Goal: Task Accomplishment & Management: Manage account settings

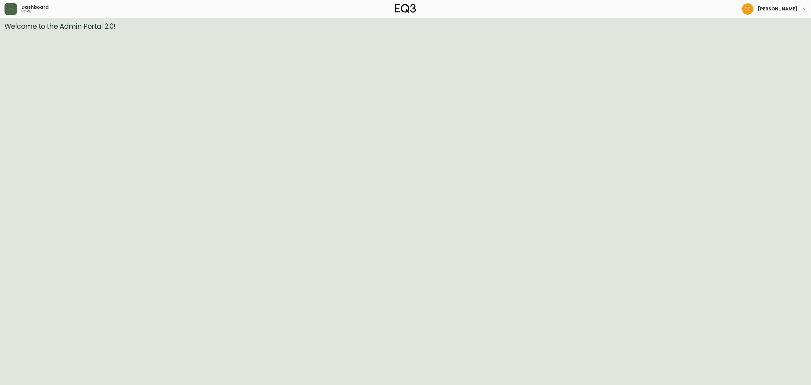
click at [12, 10] on button "button" at bounding box center [11, 9] width 12 height 12
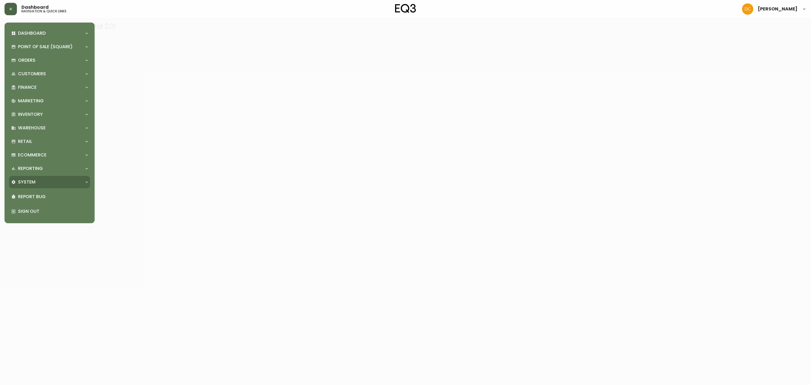
click at [28, 178] on div "System" at bounding box center [49, 182] width 81 height 12
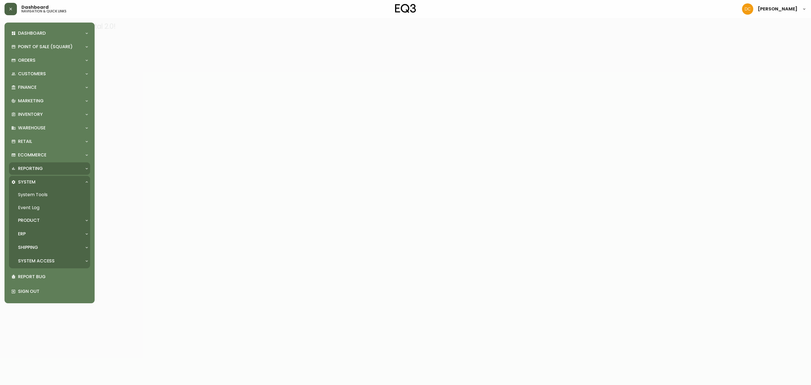
click at [41, 167] on p "Reporting" at bounding box center [30, 168] width 25 height 6
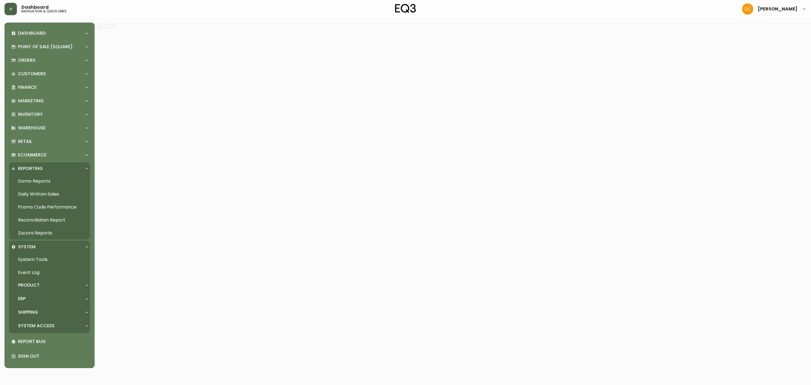
click at [40, 194] on link "Daily Written Sales" at bounding box center [49, 194] width 81 height 13
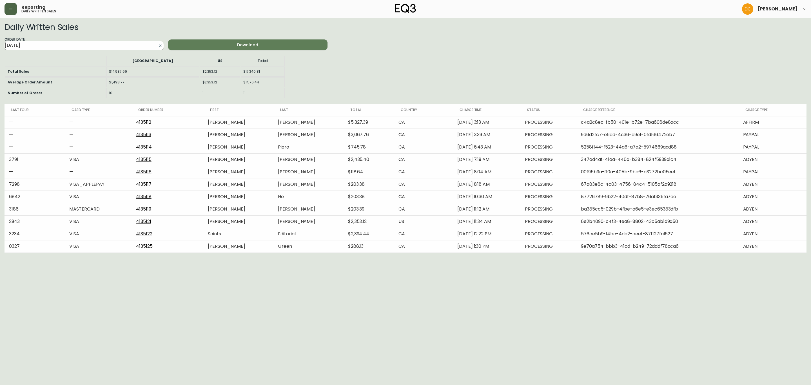
click at [70, 47] on input "2025-09-05" at bounding box center [80, 45] width 150 height 9
click at [65, 57] on span "Previous Month" at bounding box center [67, 58] width 6 height 6
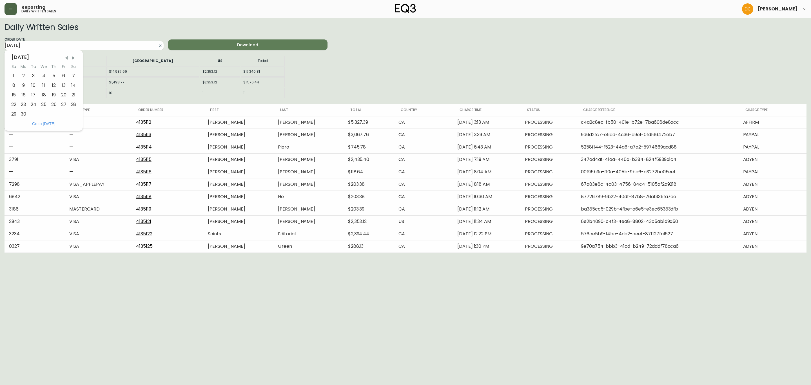
click at [65, 57] on span "Previous Month" at bounding box center [67, 58] width 6 height 6
click at [65, 57] on span "Previous Month" at bounding box center [66, 58] width 6 height 6
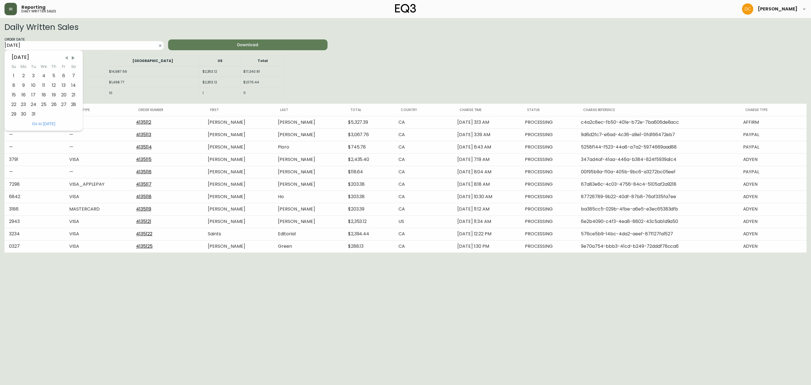
click at [65, 57] on span "Previous Month" at bounding box center [67, 58] width 6 height 6
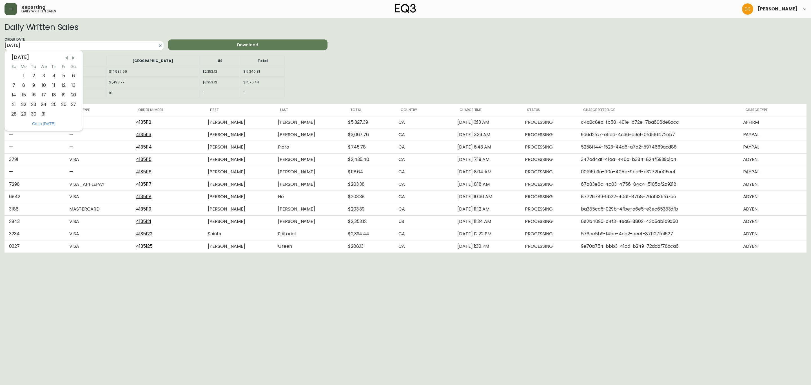
click at [65, 57] on span "Previous Month" at bounding box center [67, 58] width 6 height 6
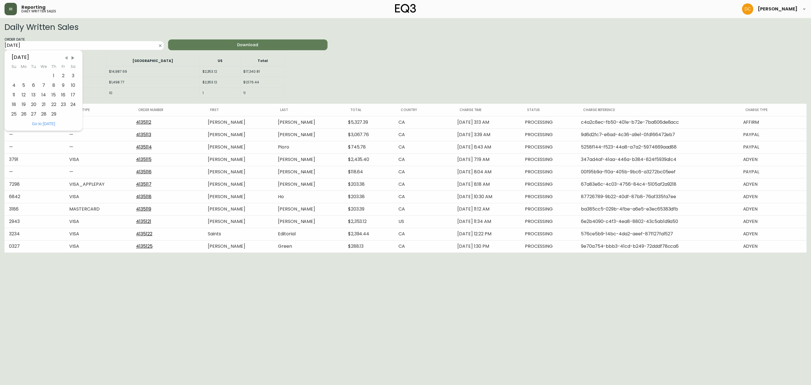
click at [65, 57] on span "Previous Month" at bounding box center [66, 58] width 6 height 6
click at [32, 97] on div "16" at bounding box center [34, 95] width 10 height 10
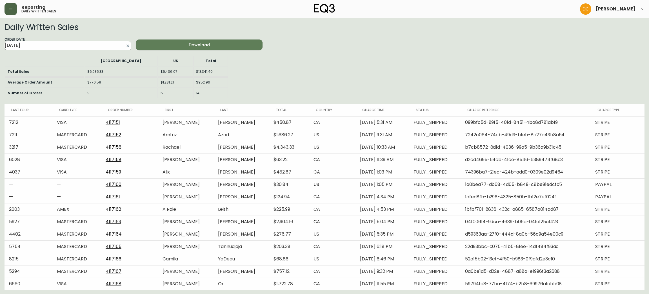
click at [84, 45] on input "2024-01-16" at bounding box center [64, 45] width 118 height 9
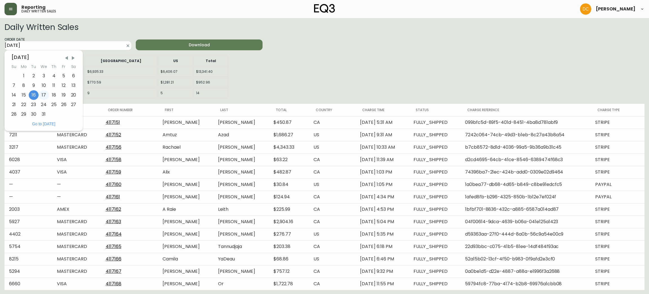
click at [44, 95] on div "17" at bounding box center [44, 95] width 10 height 10
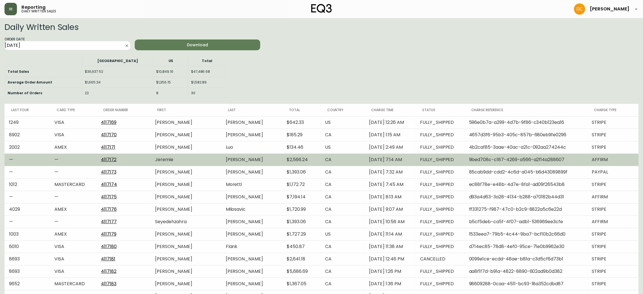
click at [112, 158] on link "4117172" at bounding box center [108, 159] width 15 height 6
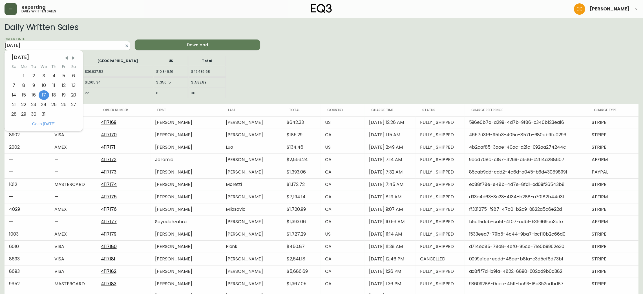
click at [76, 47] on input "2024-01-17" at bounding box center [63, 45] width 117 height 9
click at [71, 57] on span "Next Month" at bounding box center [73, 58] width 6 height 6
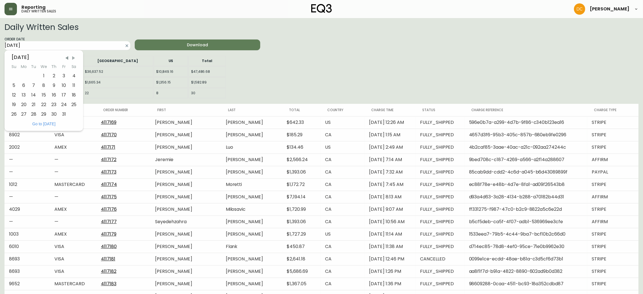
click at [71, 57] on span "Next Month" at bounding box center [74, 58] width 6 height 6
click at [71, 57] on span "Next Month" at bounding box center [73, 58] width 6 height 6
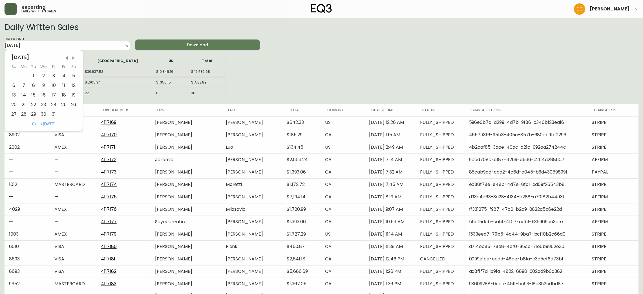
click at [71, 57] on span "Next Month" at bounding box center [73, 58] width 6 height 6
click at [71, 57] on span "Next Month" at bounding box center [74, 58] width 6 height 6
click at [71, 57] on span "Next Month" at bounding box center [73, 58] width 6 height 6
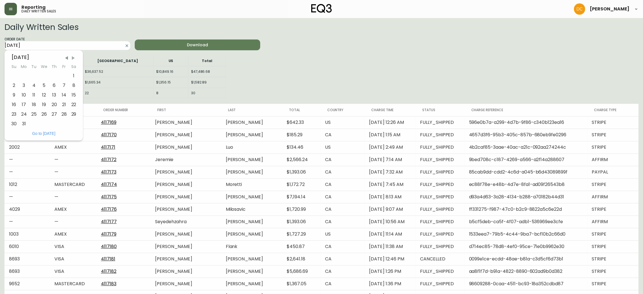
click at [71, 57] on span "Next Month" at bounding box center [73, 58] width 6 height 6
click at [67, 57] on span "Previous Month" at bounding box center [67, 58] width 6 height 6
click at [73, 75] on div "1" at bounding box center [74, 76] width 10 height 10
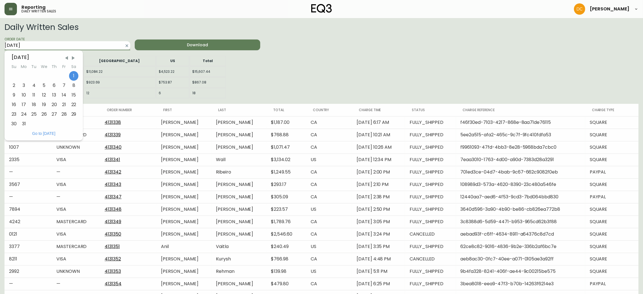
click at [59, 45] on input "2025-03-01" at bounding box center [63, 45] width 117 height 9
click at [7, 106] on div "March 2025 Su Mo Tu We Th Fr Sa 1 2 3 4 5 6 7 8 9 10 11 12 13 14 15 16 17 18 19…" at bounding box center [44, 89] width 78 height 78
click at [14, 106] on div "16" at bounding box center [14, 105] width 10 height 10
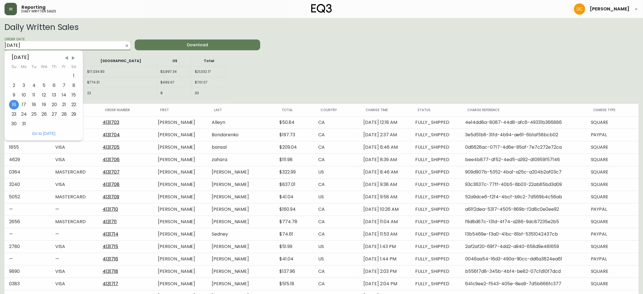
click at [68, 45] on input "2025-03-16" at bounding box center [63, 45] width 117 height 9
click at [66, 85] on div "7" at bounding box center [64, 86] width 10 height 10
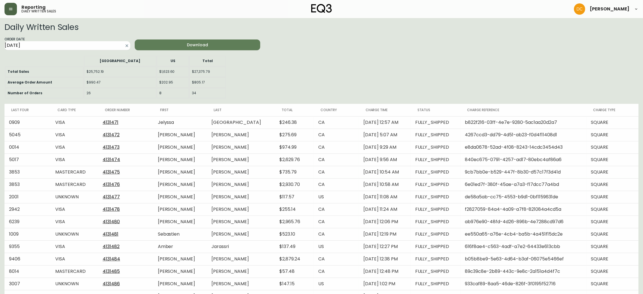
click at [65, 38] on div "Order Date 2025-03-07" at bounding box center [68, 44] width 126 height 14
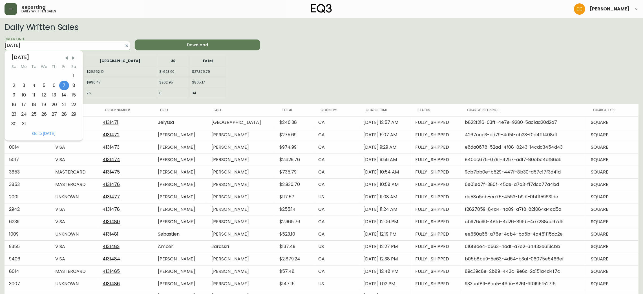
click at [59, 43] on input "2025-03-07" at bounding box center [63, 45] width 117 height 9
click at [12, 115] on div "23" at bounding box center [14, 114] width 10 height 10
type input "2025-03-23"
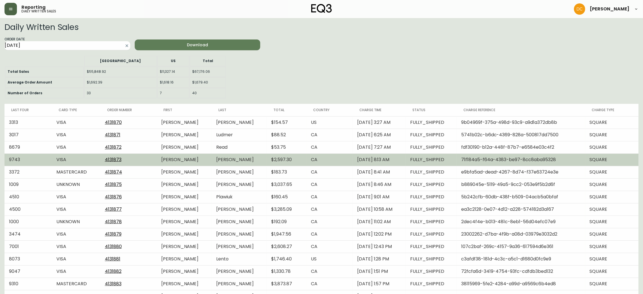
click at [105, 157] on link "4131873" at bounding box center [113, 159] width 17 height 6
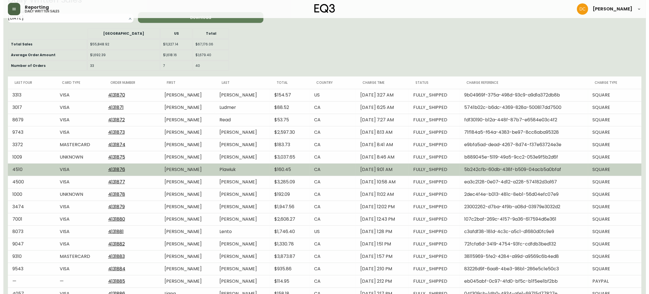
scroll to position [42, 0]
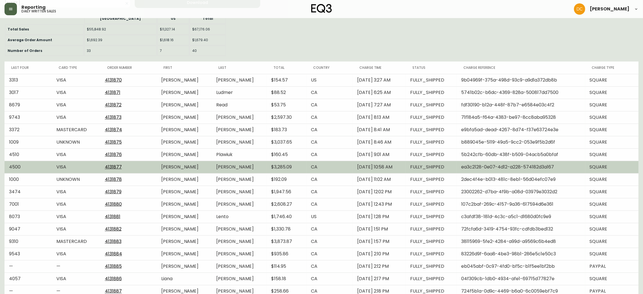
click at [110, 167] on link "4131877" at bounding box center [113, 166] width 17 height 6
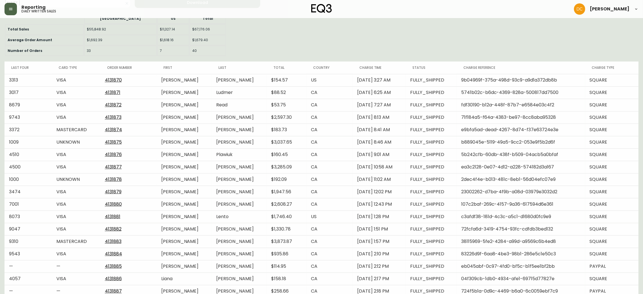
click at [10, 10] on icon "button" at bounding box center [10, 9] width 5 height 5
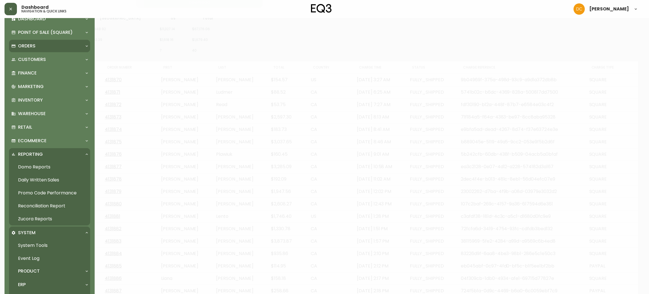
scroll to position [0, 0]
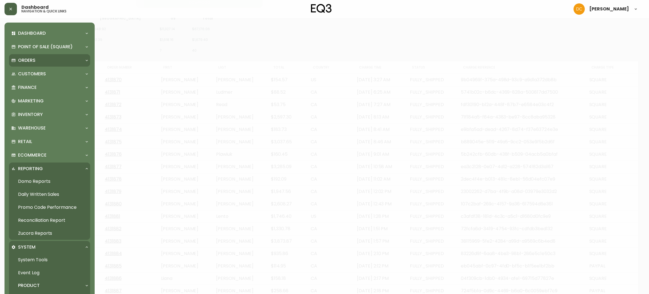
click at [43, 59] on div "Orders" at bounding box center [46, 60] width 71 height 6
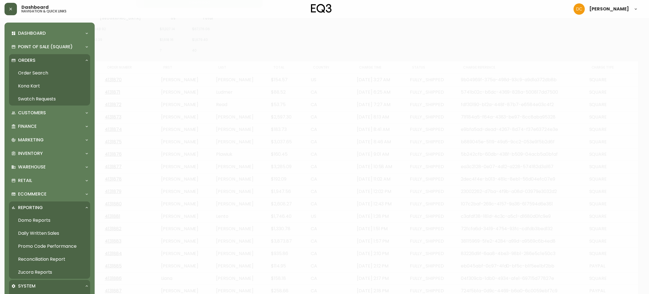
click at [39, 96] on link "Swatch Requests" at bounding box center [49, 98] width 81 height 13
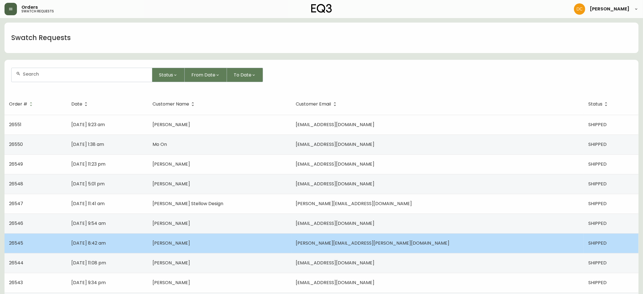
click at [190, 243] on span "Emma Brennan" at bounding box center [170, 242] width 37 height 6
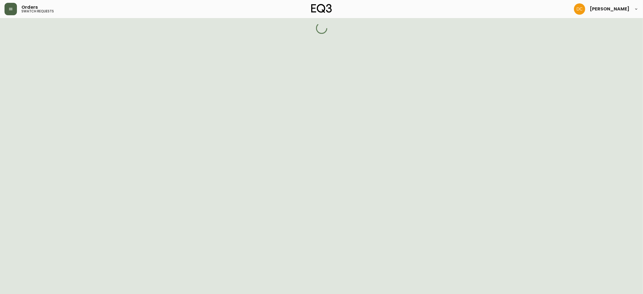
select select "SHIPPED"
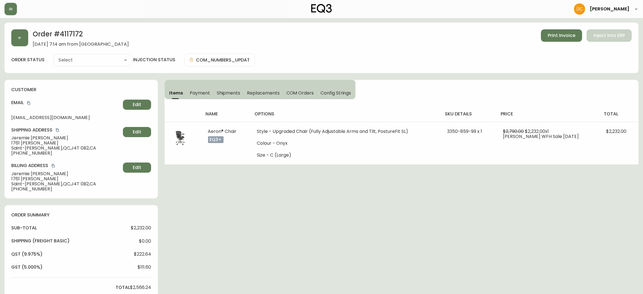
type input "Fully Shipped"
select select "FULLY_SHIPPED"
click at [26, 37] on button "button" at bounding box center [19, 37] width 17 height 17
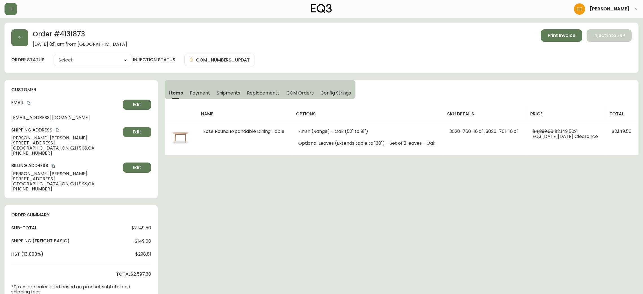
type input "Fully Shipped"
select select "FULLY_SHIPPED"
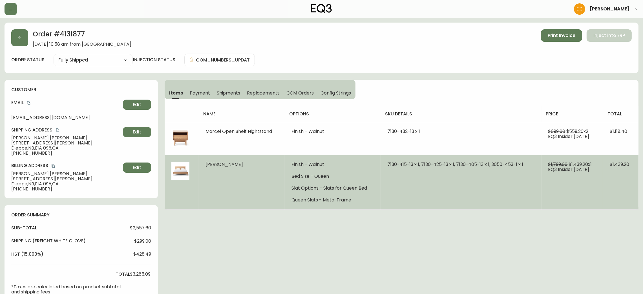
type input "Fully Shipped"
select select "FULLY_SHIPPED"
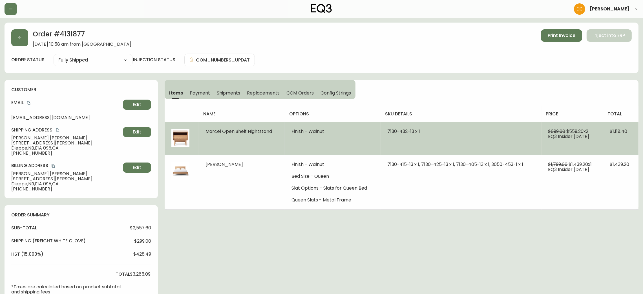
click at [564, 136] on span "EQ3 Insider March 2025" at bounding box center [568, 136] width 41 height 6
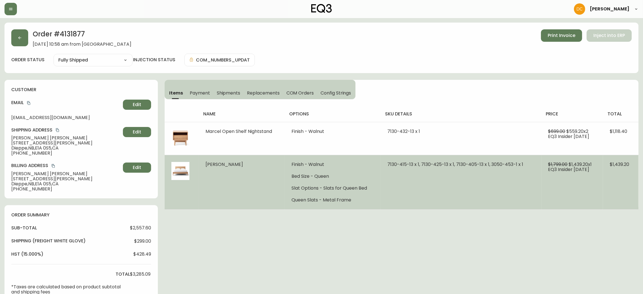
click at [583, 170] on span "EQ3 Insider March 2025" at bounding box center [568, 169] width 41 height 6
click at [547, 182] on td "$1,799.00 $1,439.20 x 1 EQ3 Insider March 2025" at bounding box center [571, 182] width 61 height 54
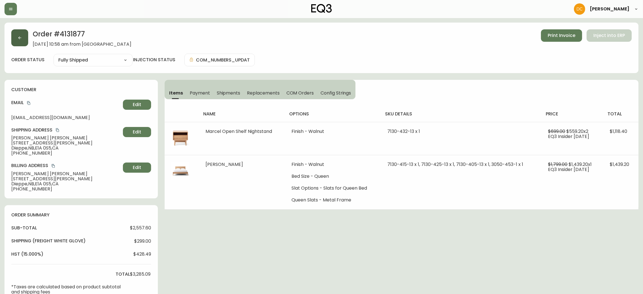
click at [16, 30] on button "button" at bounding box center [19, 37] width 17 height 17
click at [23, 35] on button "button" at bounding box center [19, 37] width 17 height 17
click at [27, 40] on button "button" at bounding box center [19, 37] width 17 height 17
click at [16, 14] on div at bounding box center [110, 9] width 211 height 12
click at [9, 1] on div "[PERSON_NAME]" at bounding box center [322, 9] width 634 height 18
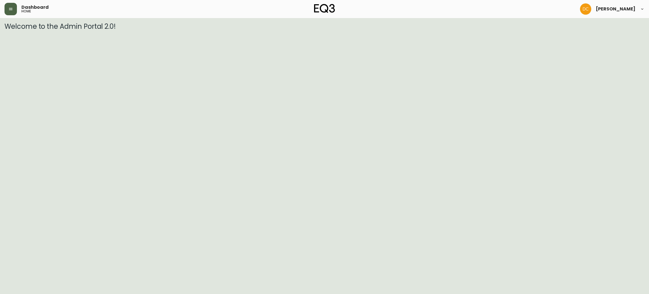
click at [9, 13] on button "button" at bounding box center [11, 9] width 12 height 12
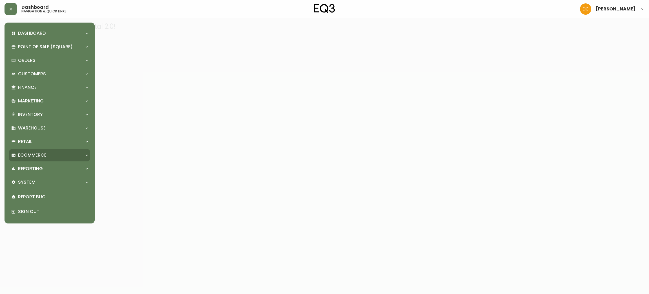
click at [44, 156] on p "Ecommerce" at bounding box center [32, 155] width 28 height 6
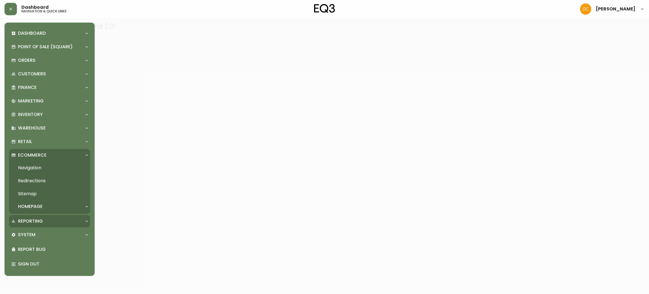
click at [48, 225] on div "Reporting" at bounding box center [49, 221] width 81 height 12
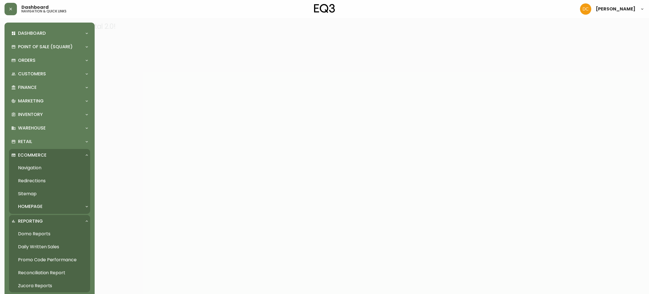
click at [37, 248] on link "Daily Written Sales" at bounding box center [49, 246] width 81 height 13
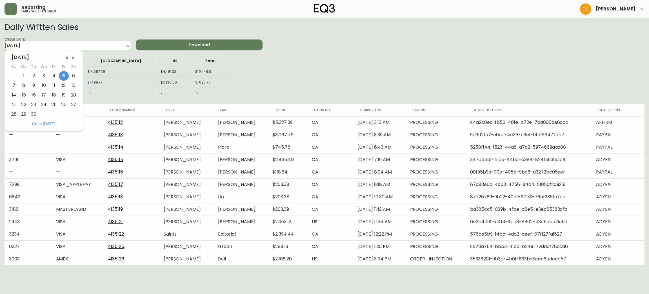
click at [33, 48] on input "2025-09-05" at bounding box center [64, 45] width 118 height 9
click at [66, 59] on span "Previous Month" at bounding box center [67, 58] width 6 height 6
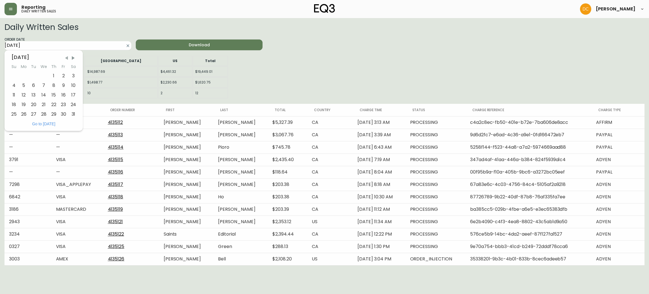
click at [66, 59] on span "Previous Month" at bounding box center [67, 58] width 6 height 6
click at [72, 59] on span "Next Month" at bounding box center [73, 58] width 6 height 6
click at [14, 85] on div "6" at bounding box center [14, 86] width 10 height 10
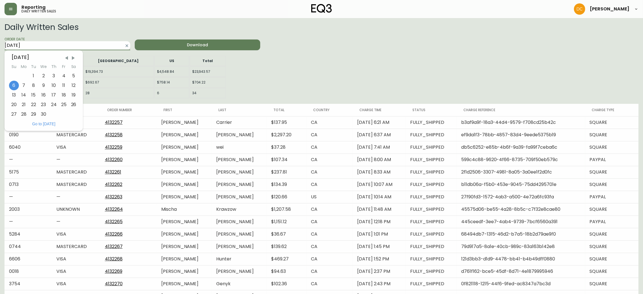
click at [94, 42] on input "2025-04-06" at bounding box center [63, 45] width 117 height 9
click at [33, 76] on div "1" at bounding box center [34, 76] width 10 height 10
type input "2025-04-01"
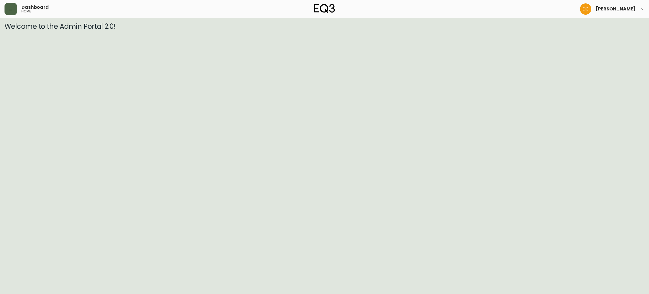
click at [8, 11] on icon "button" at bounding box center [10, 9] width 5 height 5
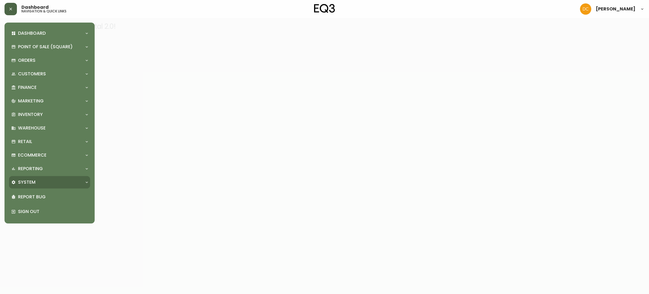
click at [40, 184] on div "System" at bounding box center [46, 182] width 71 height 6
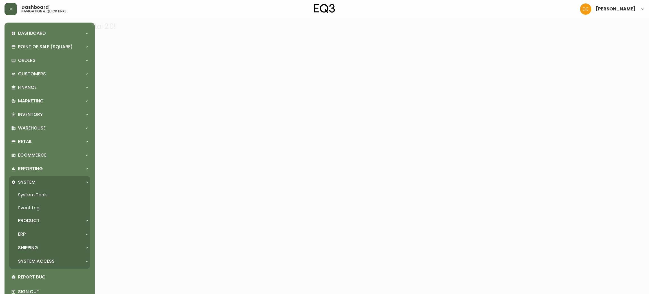
click at [37, 219] on p "Product" at bounding box center [29, 220] width 22 height 6
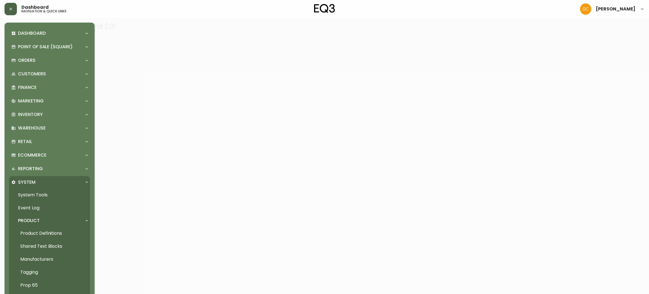
click at [38, 233] on link "Product Definitions" at bounding box center [49, 233] width 81 height 13
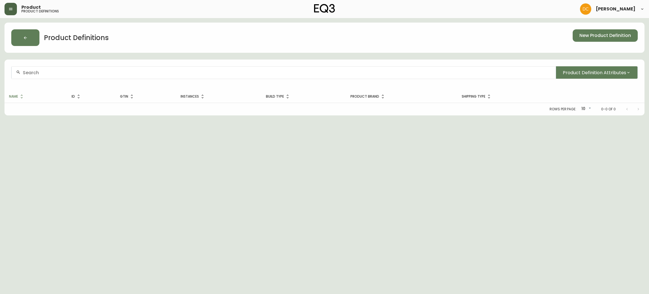
click at [170, 69] on div at bounding box center [284, 72] width 544 height 13
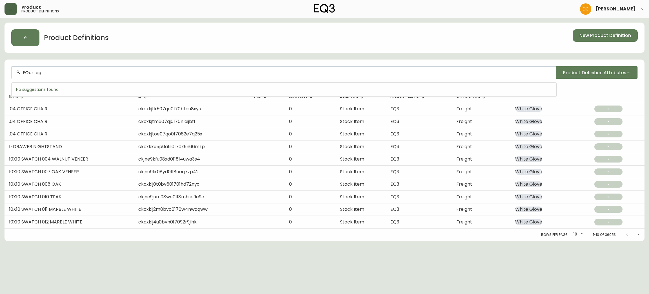
type input "FOur leg"
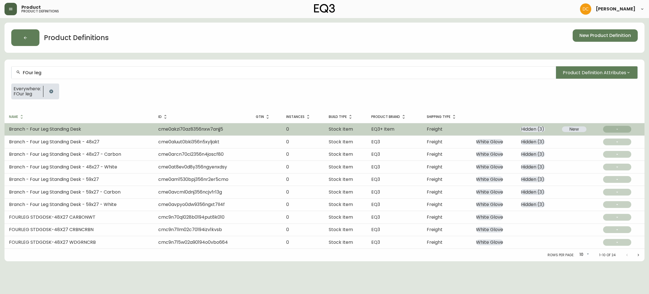
click at [112, 128] on td "Branch - Four Leg Standing Desk" at bounding box center [79, 129] width 149 height 12
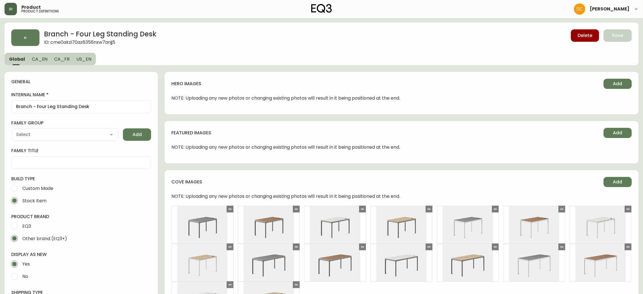
type input "Branch Furniture"
select select "cmdqi44aw1pvq0198ref13kmb"
type input "Furniture > Office Furniture > Desks"
click at [40, 57] on span "CA_EN" at bounding box center [40, 59] width 16 height 6
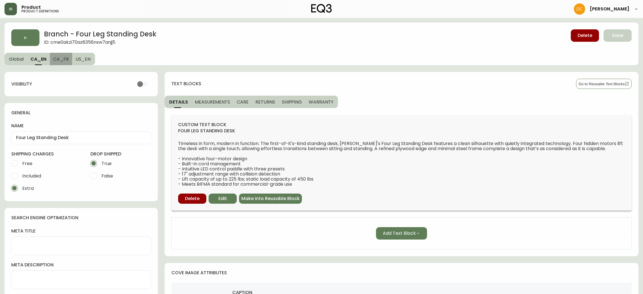
click at [61, 59] on span "CA_FR" at bounding box center [60, 59] width 15 height 6
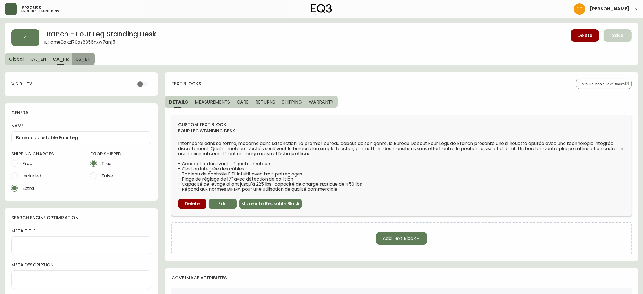
click at [79, 59] on span "US_EN" at bounding box center [83, 59] width 15 height 6
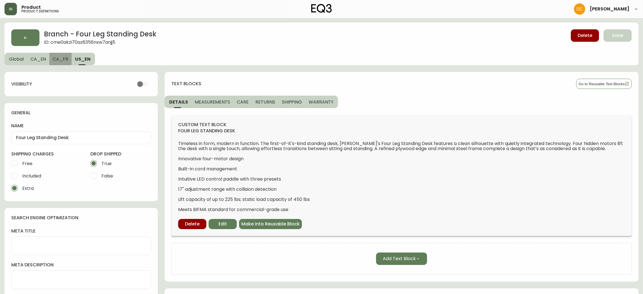
click at [56, 57] on span "CA_FR" at bounding box center [60, 59] width 15 height 6
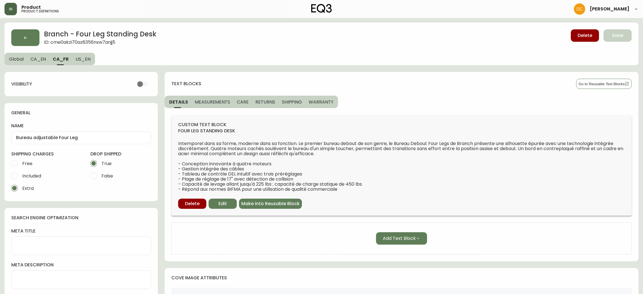
click at [34, 54] on button "CA_EN" at bounding box center [38, 59] width 23 height 12
type input "Four Leg Standing Desk"
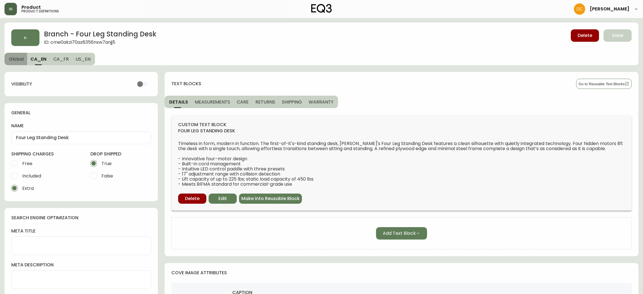
click at [16, 57] on span "Global" at bounding box center [16, 59] width 15 height 6
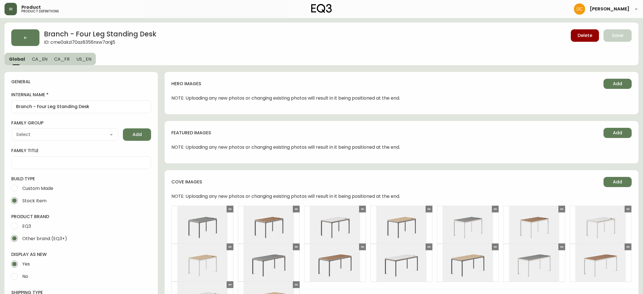
type input "Branch Furniture"
type input "Furniture > Office Furniture > Desks"
select select "cmdqi44aw1pvq0198ref13kmb"
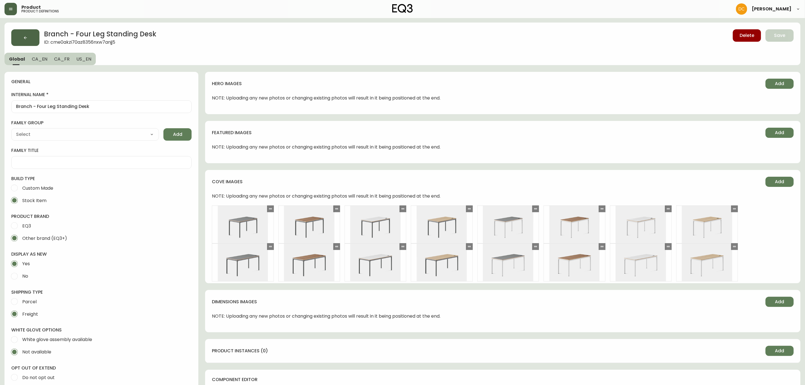
click at [30, 41] on button "button" at bounding box center [25, 37] width 28 height 17
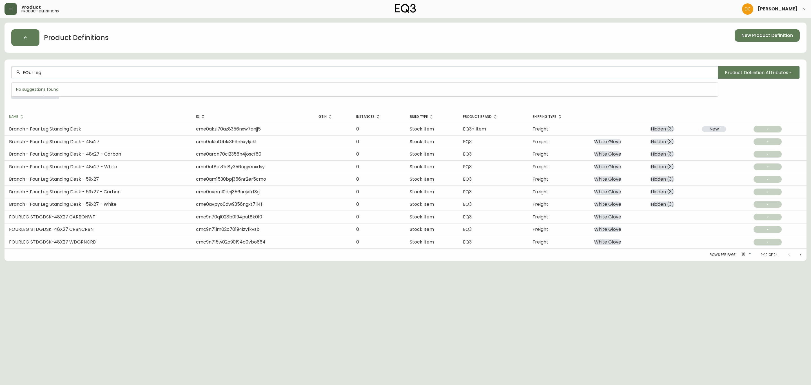
click at [74, 71] on input "FOur leg" at bounding box center [368, 72] width 691 height 5
type input "Office Desk"
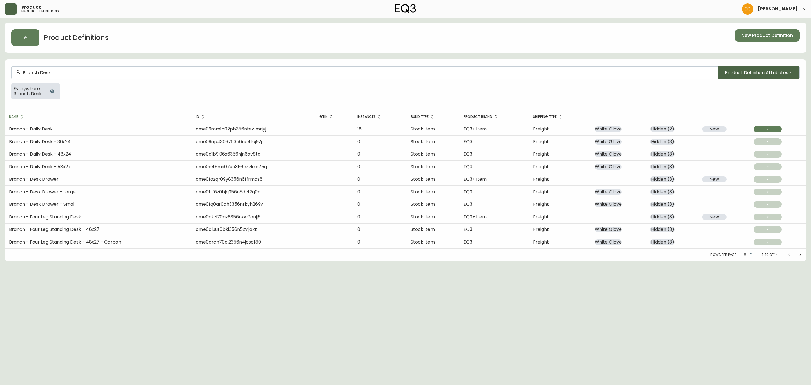
type input "Branch Desk"
click at [649, 78] on button "Product Definition Attributes" at bounding box center [759, 72] width 82 height 12
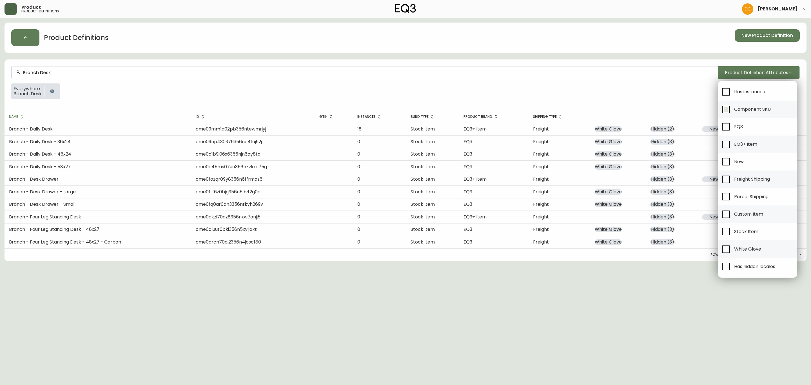
click at [649, 106] on span "Component SKU" at bounding box center [752, 109] width 37 height 6
click at [649, 106] on input "Component SKU" at bounding box center [726, 109] width 13 height 13
click at [649, 106] on span "Component SKU" at bounding box center [752, 109] width 37 height 6
click at [649, 106] on input "Component SKU" at bounding box center [726, 109] width 13 height 13
checkbox input "false"
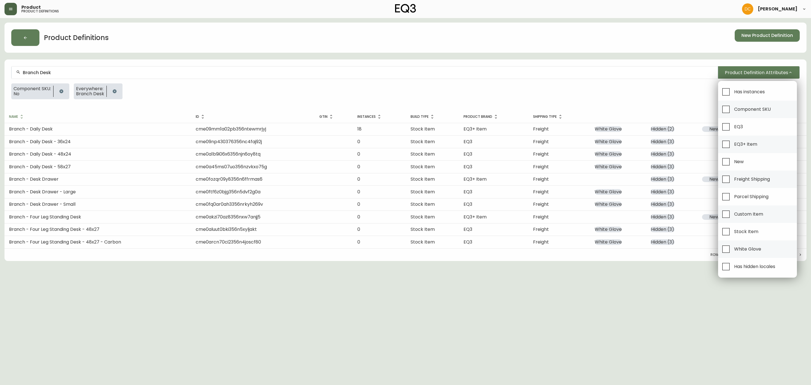
click at [590, 96] on div at bounding box center [405, 192] width 811 height 385
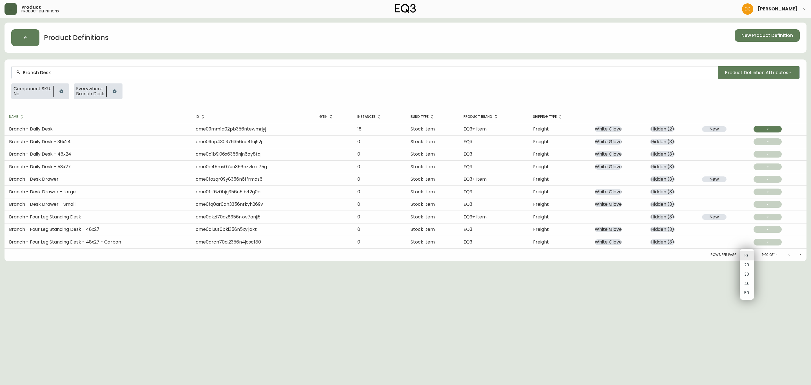
click at [649, 256] on body "Product product definitions [PERSON_NAME] Product Definitions New Product Defin…" at bounding box center [405, 130] width 811 height 261
click at [649, 267] on li "20" at bounding box center [747, 264] width 14 height 9
type input "20"
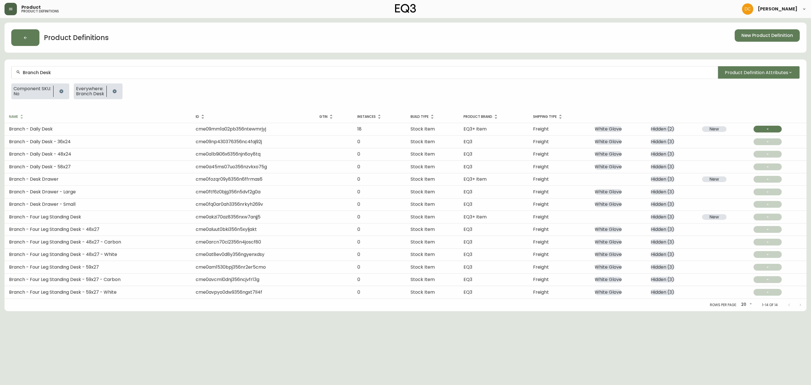
click at [8, 9] on button "button" at bounding box center [11, 9] width 12 height 12
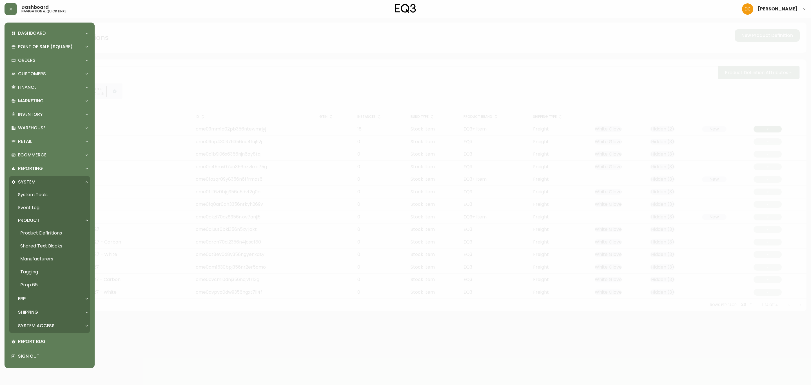
click at [46, 293] on div "ERP" at bounding box center [49, 298] width 81 height 12
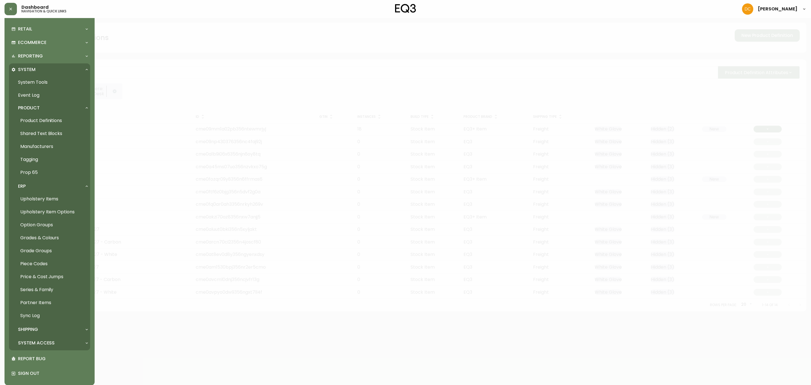
scroll to position [116, 0]
click at [46, 293] on link "Partner Items" at bounding box center [49, 298] width 81 height 13
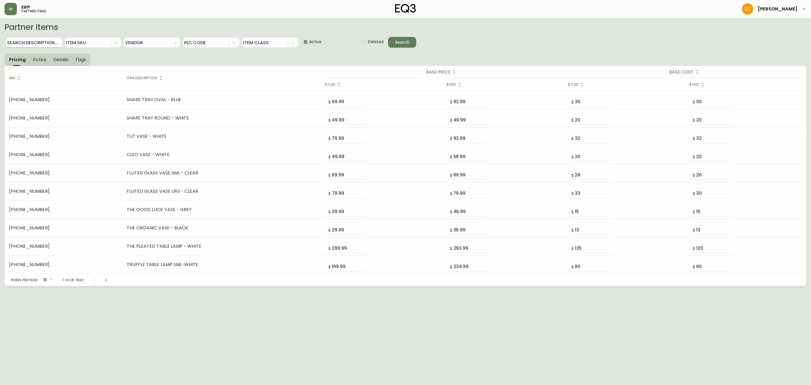
click at [38, 47] on input "Search Description..." at bounding box center [34, 42] width 56 height 10
click at [38, 45] on input "Search Description..." at bounding box center [34, 42] width 56 height 10
type input "office"
click at [388, 37] on button "Search" at bounding box center [402, 42] width 28 height 11
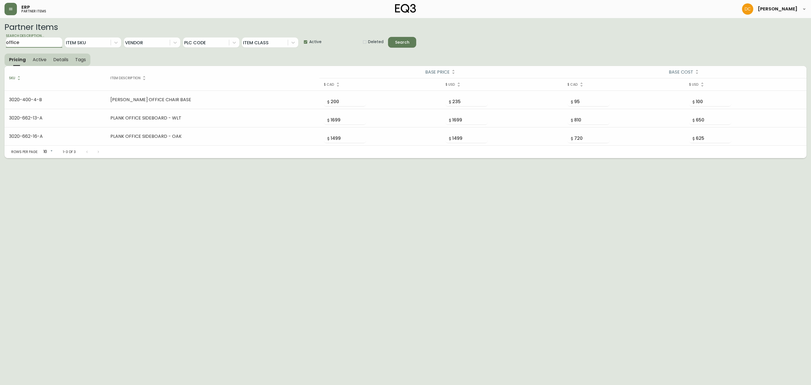
click at [308, 43] on input "Active" at bounding box center [303, 41] width 11 height 11
checkbox input "false"
click at [30, 41] on input "office" at bounding box center [34, 42] width 56 height 10
type input "office desk"
click at [409, 41] on div "Search" at bounding box center [402, 42] width 14 height 7
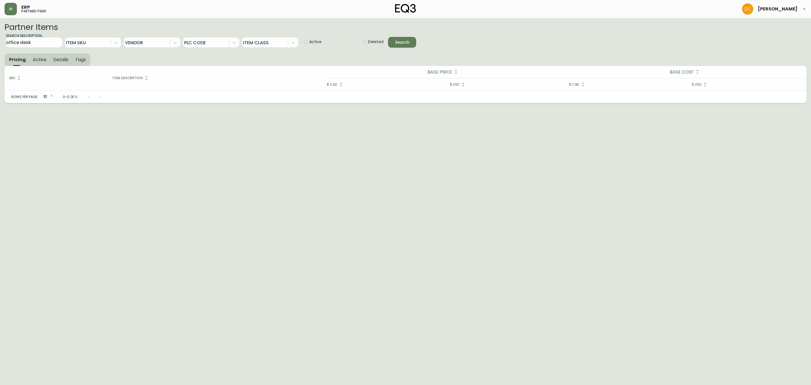
drag, startPoint x: 314, startPoint y: 44, endPoint x: 352, endPoint y: 44, distance: 38.9
click at [314, 44] on span "Active" at bounding box center [315, 42] width 12 height 6
click at [309, 44] on input "Active" at bounding box center [303, 41] width 11 height 11
checkbox input "false"
drag, startPoint x: 370, startPoint y: 45, endPoint x: 385, endPoint y: 42, distance: 15.1
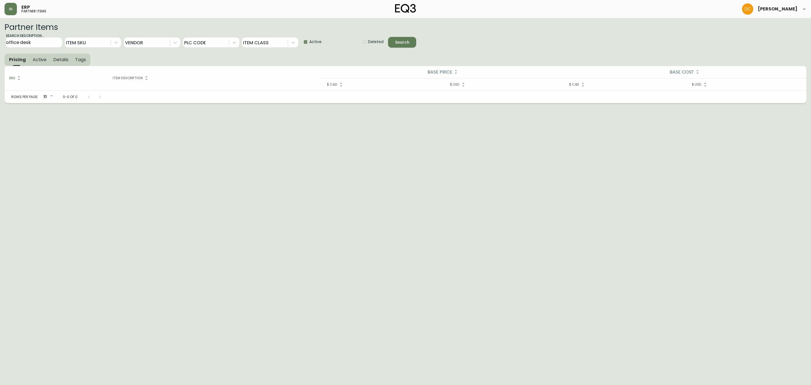
click at [370, 44] on span "Deleted" at bounding box center [375, 42] width 15 height 6
click at [368, 44] on input "Deleted" at bounding box center [362, 41] width 11 height 11
checkbox input "false"
click at [418, 39] on div "Search Description... office desk Item Sku Vendor PLC Code Item Class Active De…" at bounding box center [406, 40] width 802 height 17
click at [403, 43] on div "Search" at bounding box center [402, 42] width 14 height 7
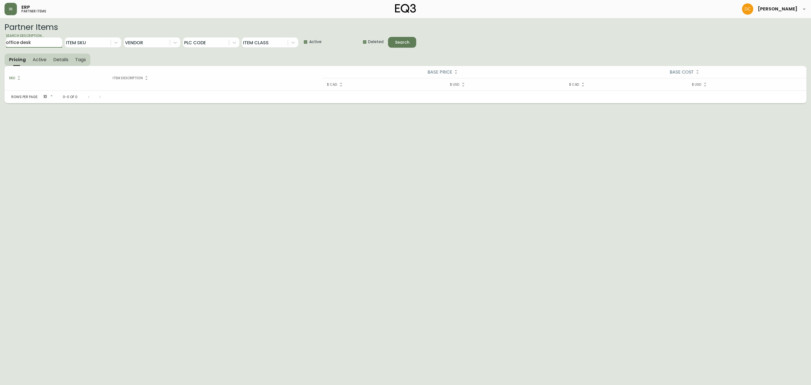
click at [46, 44] on input "office desk" at bounding box center [34, 42] width 56 height 10
click at [46, 43] on input "office desk" at bounding box center [34, 42] width 56 height 10
type input "desk"
click at [388, 37] on button "Search" at bounding box center [402, 42] width 28 height 11
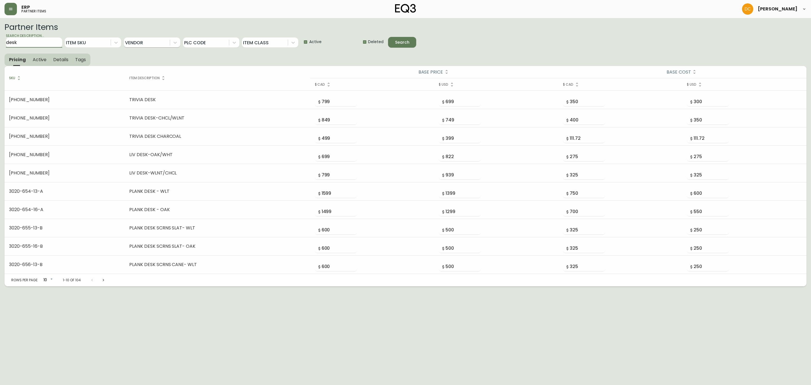
click at [157, 43] on div at bounding box center [147, 42] width 46 height 10
type input "bra"
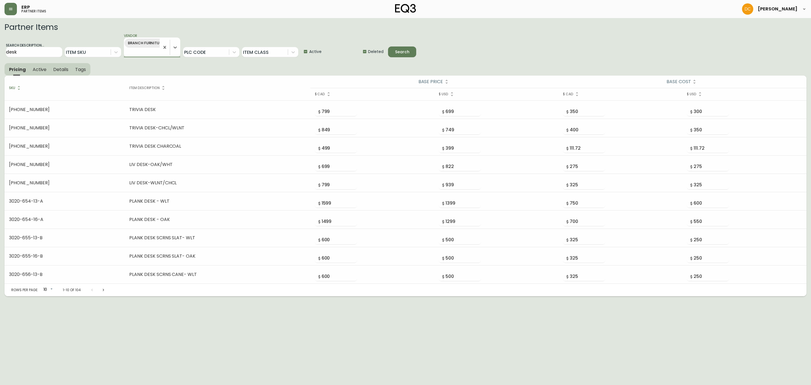
click at [406, 55] on div "Search" at bounding box center [402, 51] width 14 height 7
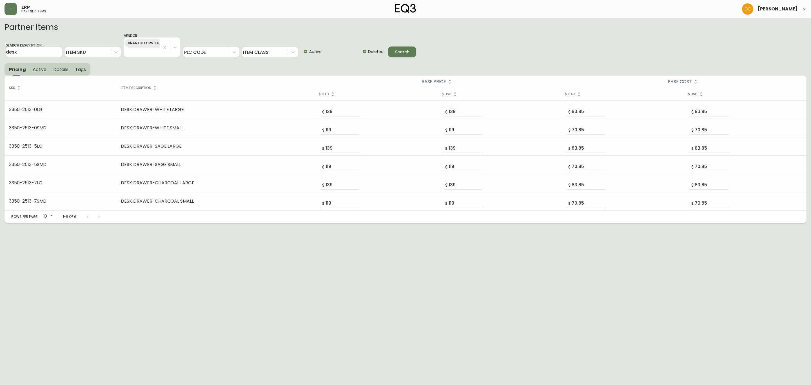
click at [321, 51] on span "Active" at bounding box center [315, 52] width 12 height 6
click at [309, 51] on input "Active" at bounding box center [303, 51] width 11 height 11
click at [321, 51] on span "Active" at bounding box center [315, 52] width 12 height 6
click at [309, 51] on input "Active" at bounding box center [303, 51] width 11 height 11
click at [321, 53] on span "Active" at bounding box center [315, 52] width 12 height 6
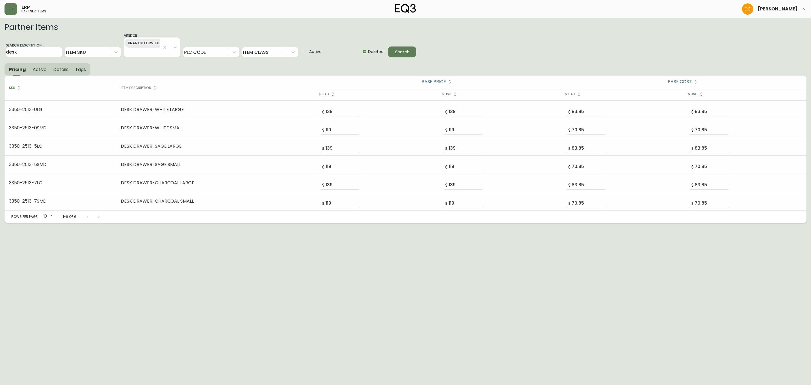
click at [309, 53] on input "Active" at bounding box center [303, 51] width 11 height 11
click at [321, 53] on span "Active" at bounding box center [315, 52] width 12 height 6
click at [309, 53] on input "Active" at bounding box center [303, 51] width 11 height 11
checkbox input "true"
click at [364, 53] on input "Deleted" at bounding box center [362, 51] width 11 height 11
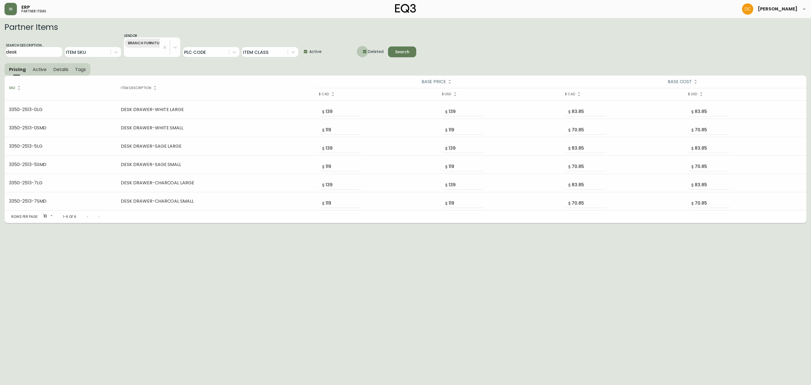
click at [364, 53] on input "Deleted" at bounding box center [362, 51] width 11 height 11
checkbox input "false"
click at [404, 54] on div "Search" at bounding box center [402, 51] width 14 height 7
click at [0, 14] on header "ERP partner items [PERSON_NAME]" at bounding box center [405, 9] width 811 height 18
click at [3, 14] on header "ERP partner items [PERSON_NAME]" at bounding box center [405, 9] width 811 height 18
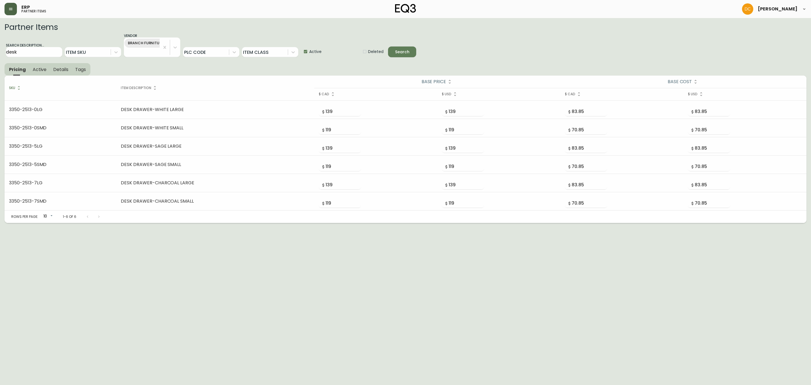
click at [12, 12] on button "button" at bounding box center [11, 9] width 12 height 12
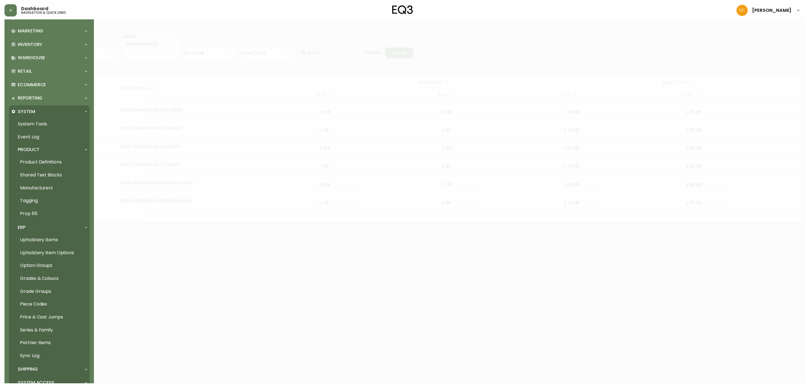
scroll to position [117, 0]
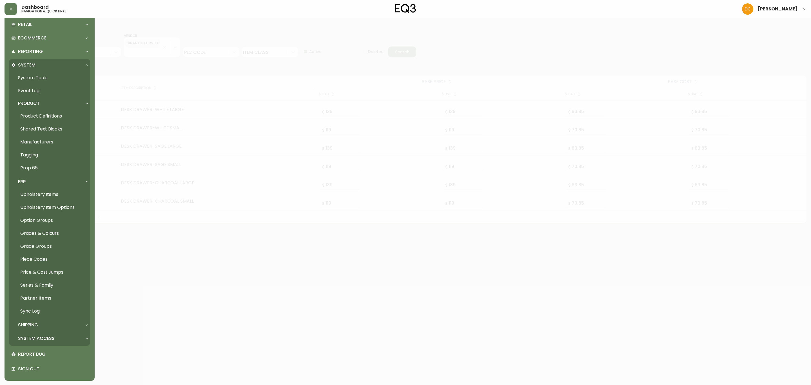
click at [51, 114] on link "Product Definitions" at bounding box center [49, 116] width 81 height 13
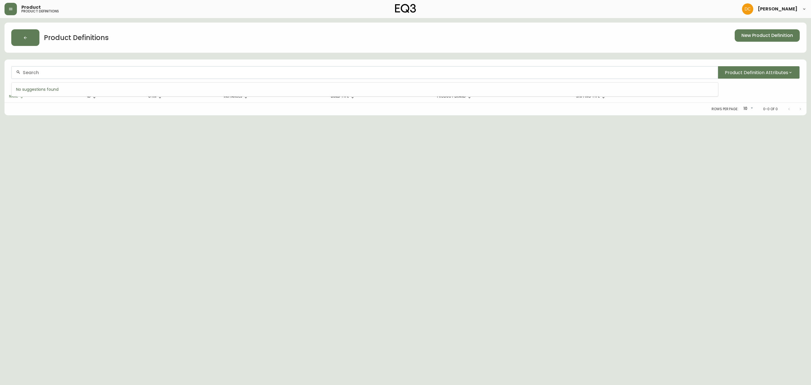
click at [119, 72] on input "text" at bounding box center [368, 72] width 691 height 5
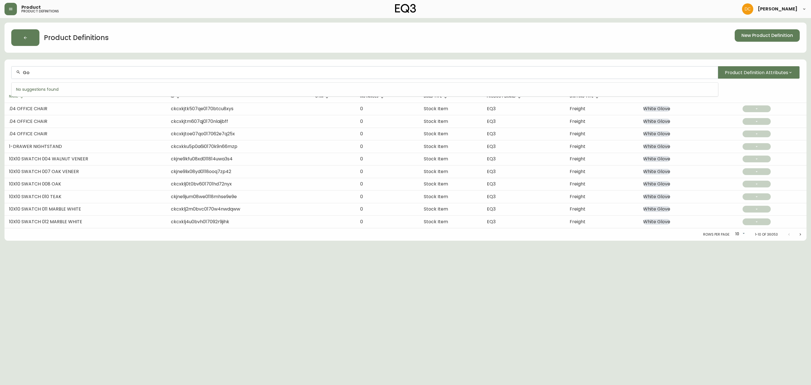
type input "G"
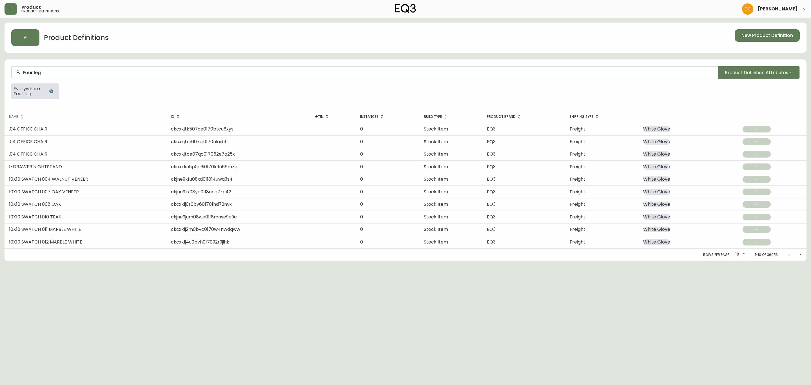
type input "Four leg"
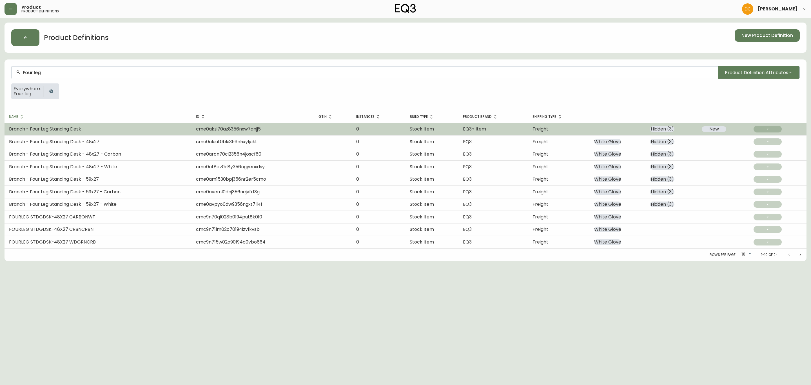
click at [78, 129] on span "Branch - Four Leg Standing Desk" at bounding box center [45, 129] width 72 height 6
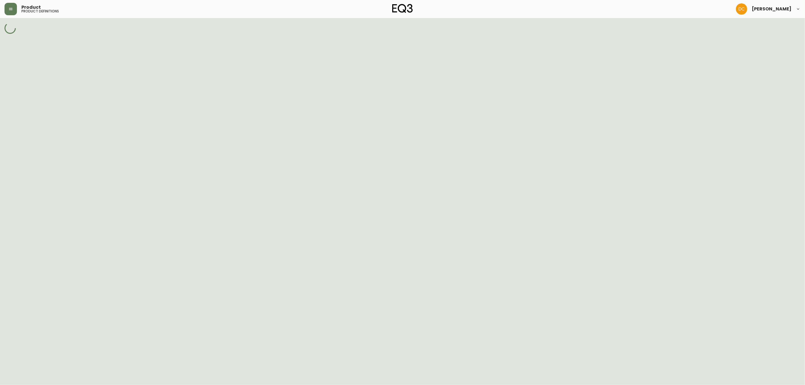
select select "cmdqi44aw1pvq0198ref13kmb"
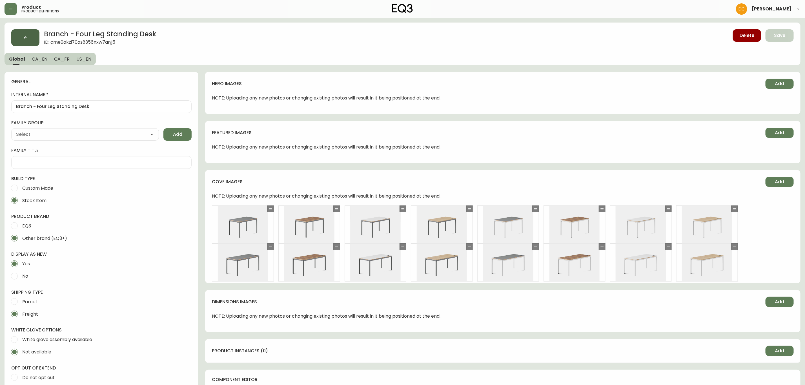
click at [26, 33] on button "button" at bounding box center [25, 37] width 28 height 17
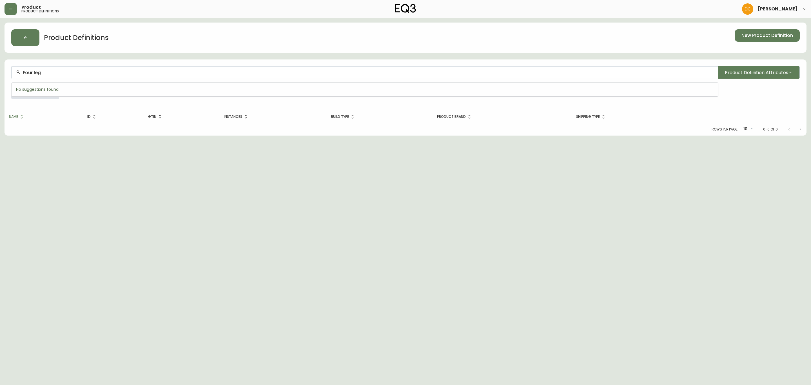
click at [79, 70] on input "Four leg" at bounding box center [368, 72] width 691 height 5
type input "S"
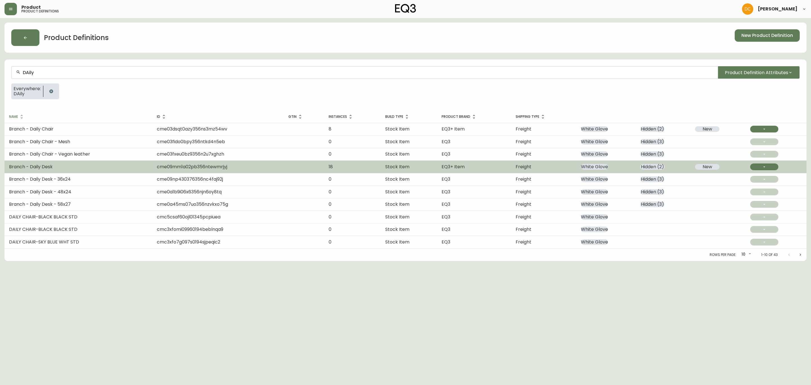
type input "DAily"
click at [106, 172] on td "Branch - Daily Desk" at bounding box center [79, 167] width 148 height 12
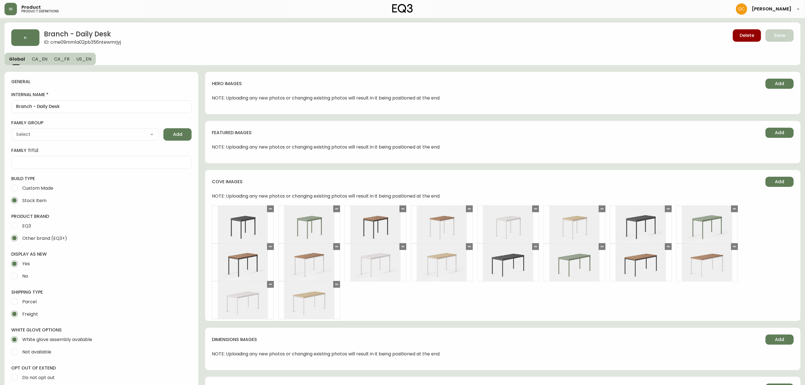
type input "Branch Furniture"
select select "cmdqi44aw1pvq0198ref13kmb"
type input "Furniture > Office Furniture > Desks"
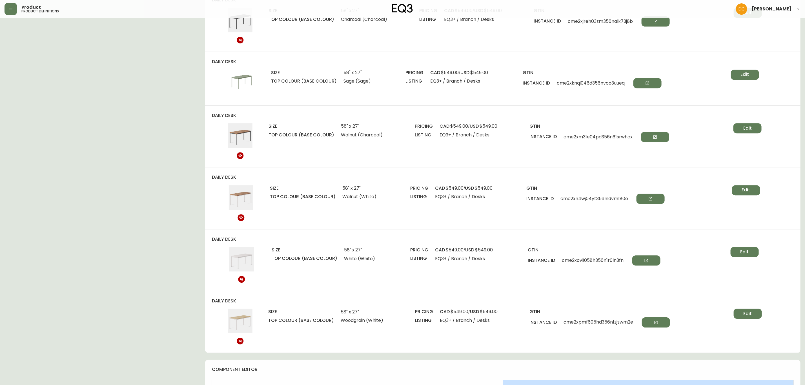
scroll to position [1152, 0]
